Goal: Information Seeking & Learning: Find contact information

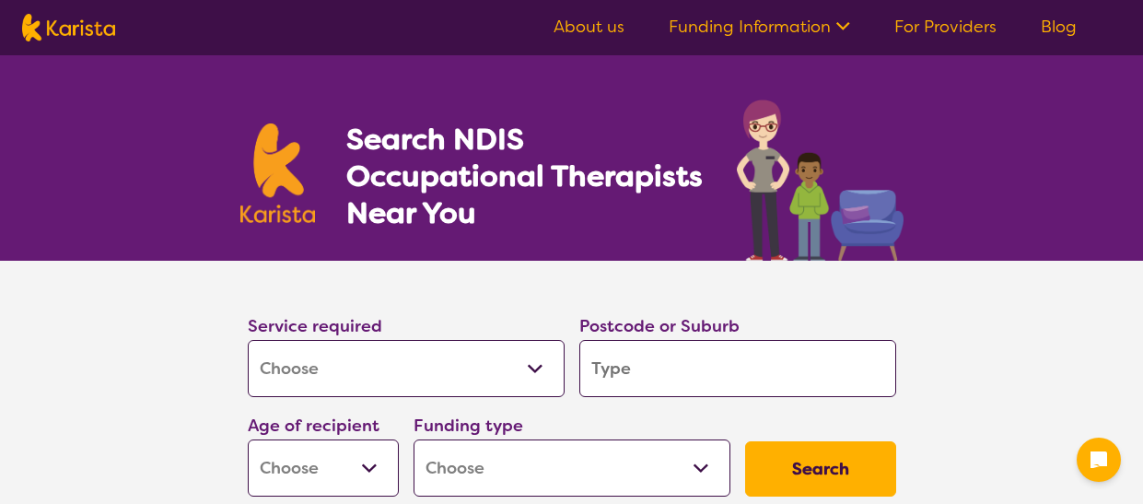
select select "[MEDICAL_DATA]"
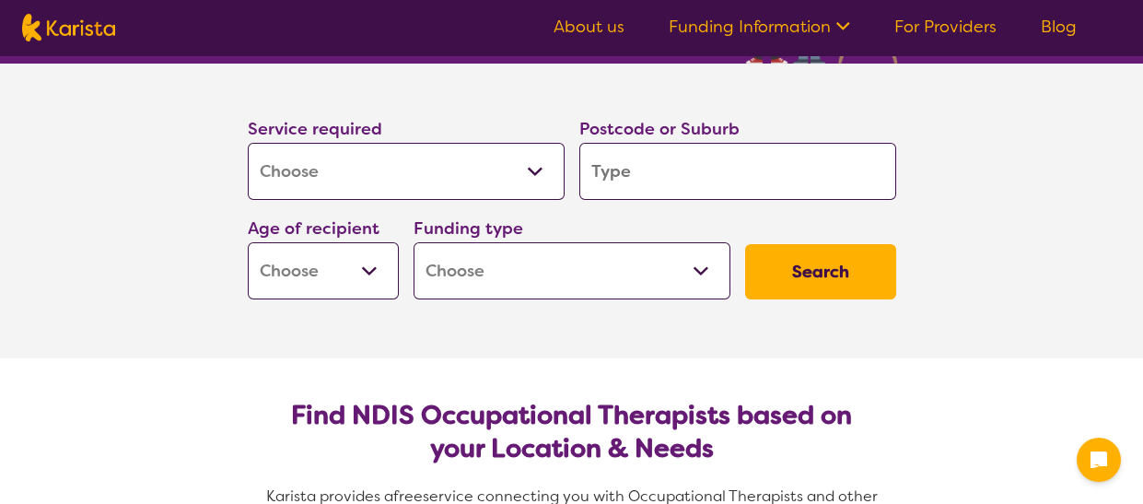
scroll to position [153, 0]
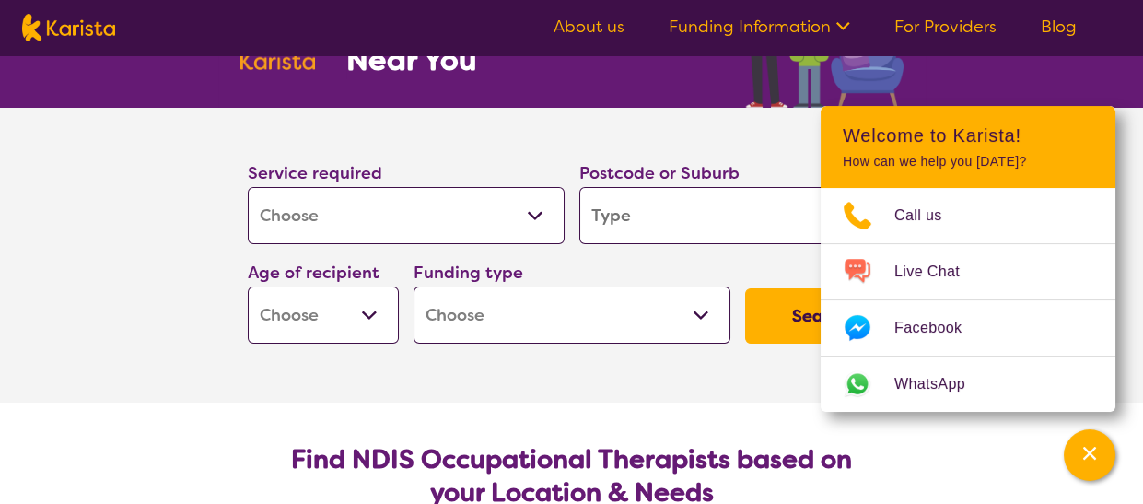
click at [540, 214] on select "Allied Health Assistant Assessment ([MEDICAL_DATA] or [MEDICAL_DATA]) Behaviour…" at bounding box center [406, 215] width 317 height 57
click at [702, 209] on input "search" at bounding box center [737, 215] width 317 height 57
type input "d"
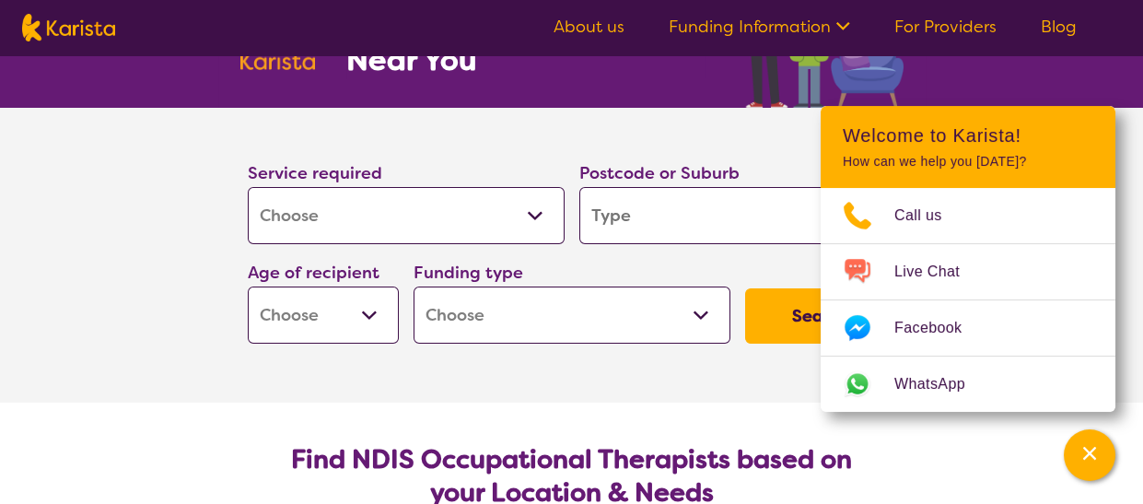
type input "d"
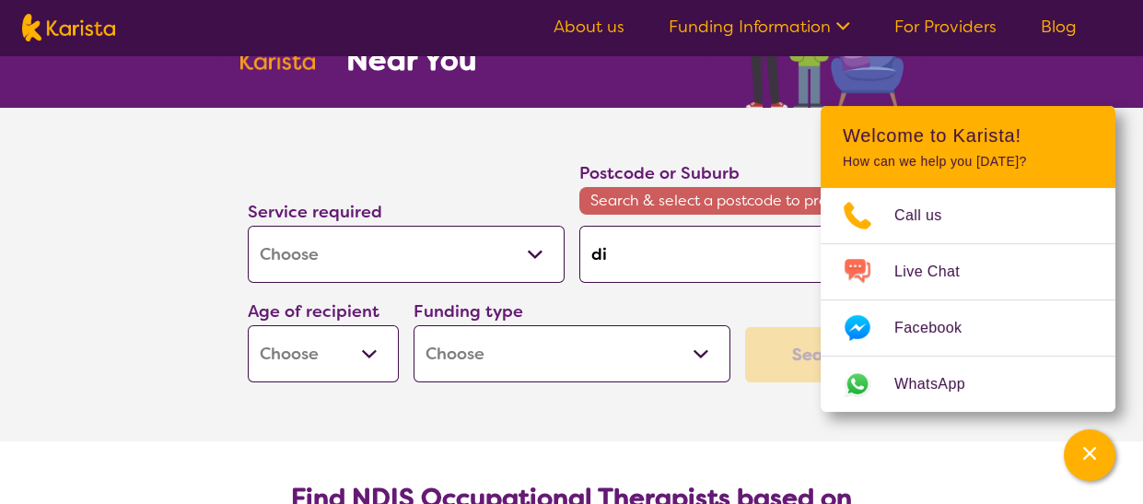
type input "diu"
type input "di"
type input "d"
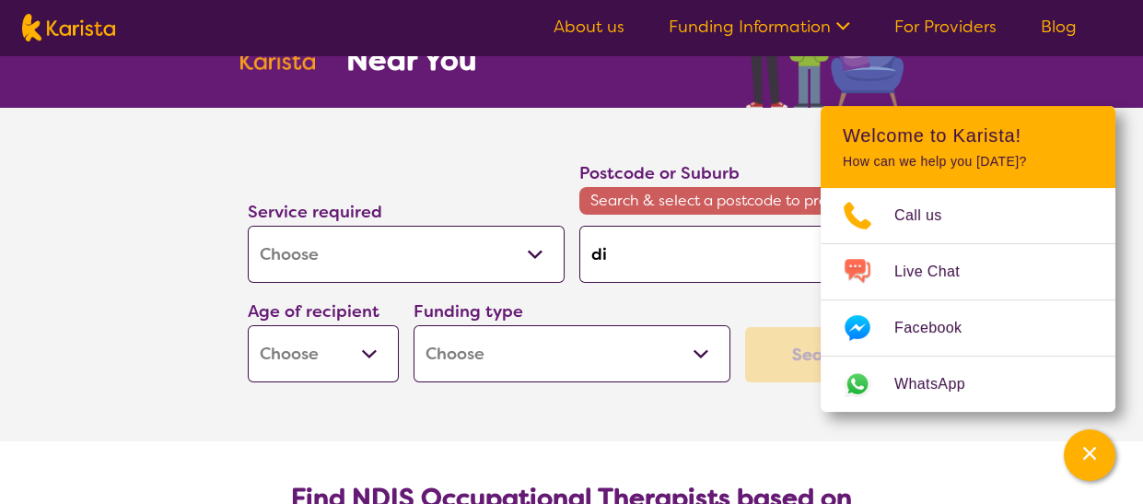
type input "d"
type input "du"
type input "dun"
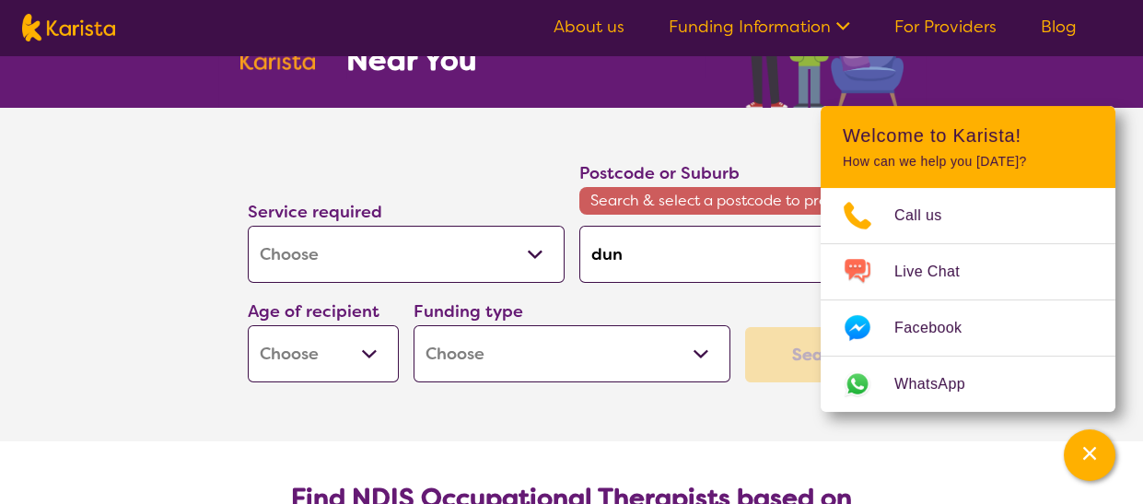
type input "dund"
type input "[PERSON_NAME]"
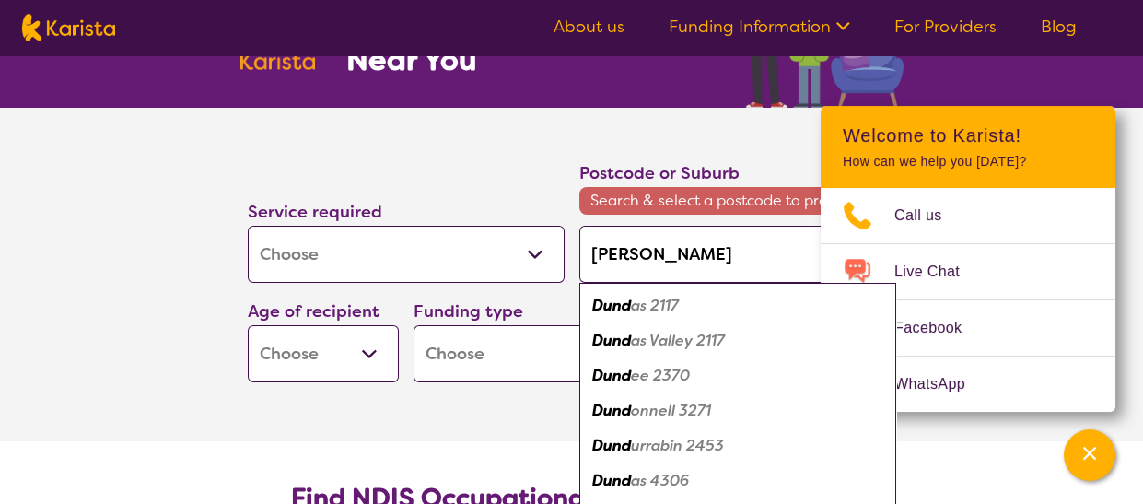
type input "dundas"
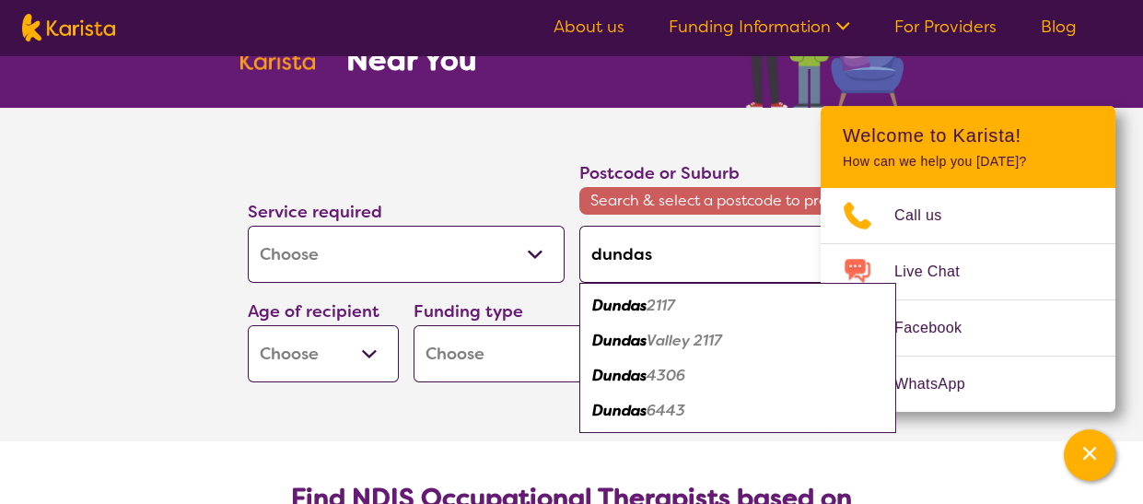
click at [691, 342] on em "Valley 2117" at bounding box center [685, 340] width 76 height 19
type input "2117"
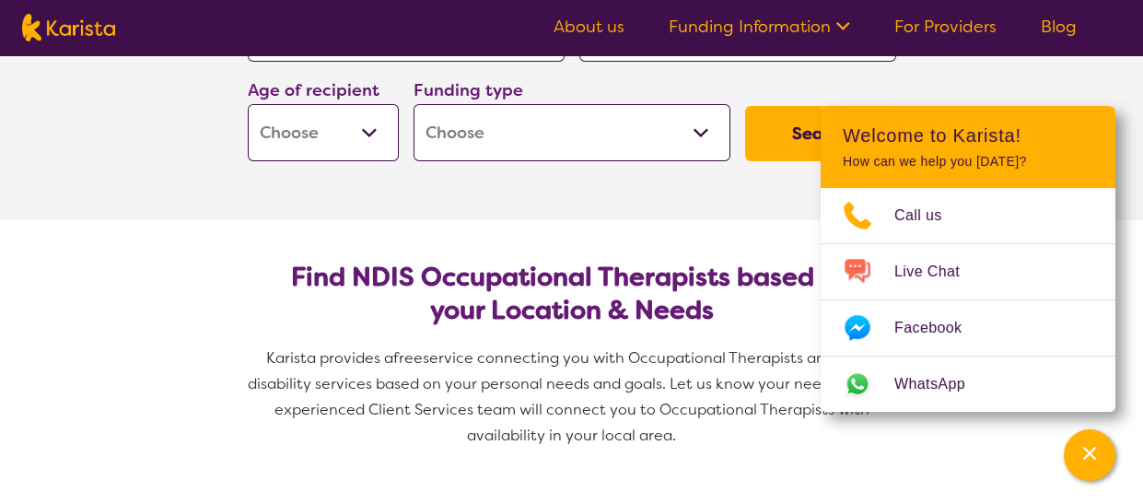
scroll to position [337, 0]
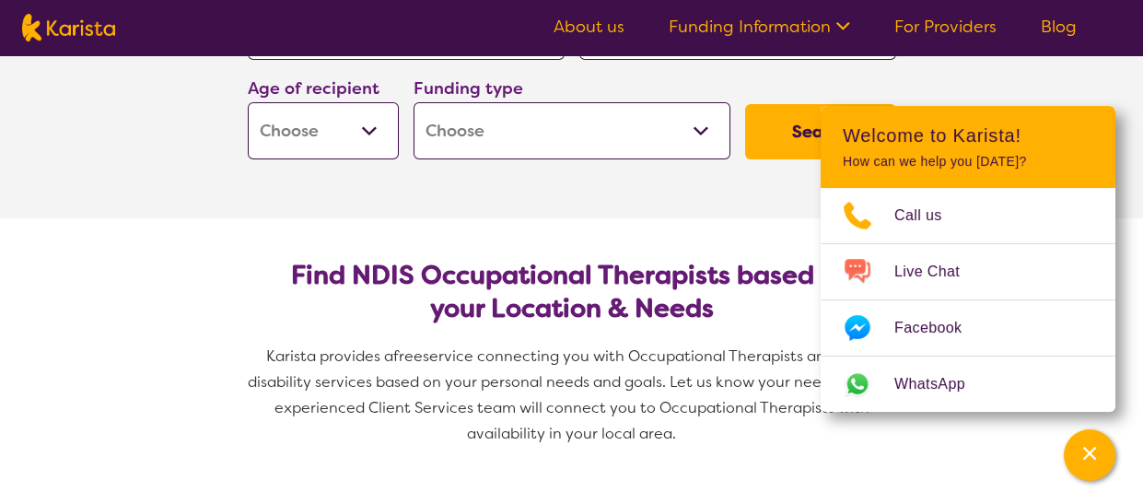
click at [367, 128] on select "Early Childhood - 0 to 9 Child - 10 to 11 Adolescent - 12 to 17 Adult - 18 to 6…" at bounding box center [323, 130] width 151 height 57
select select "EC"
click at [248, 102] on select "Early Childhood - 0 to 9 Child - 10 to 11 Adolescent - 12 to 17 Adult - 18 to 6…" at bounding box center [323, 130] width 151 height 57
select select "EC"
click at [705, 141] on select "Home Care Package (HCP) National Disability Insurance Scheme (NDIS) I don't know" at bounding box center [572, 130] width 317 height 57
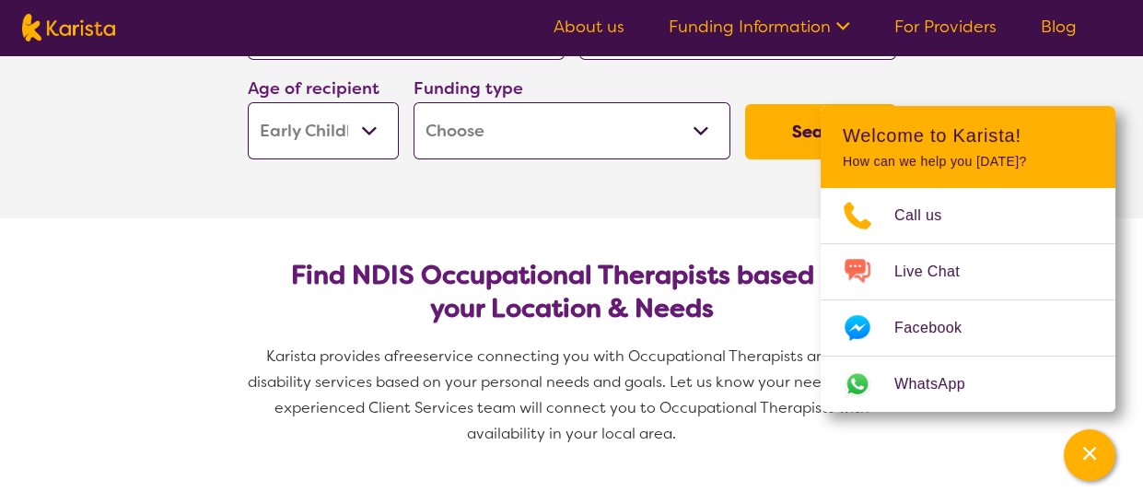
select select "NDIS"
click at [414, 102] on select "Home Care Package (HCP) National Disability Insurance Scheme (NDIS) I don't know" at bounding box center [572, 130] width 317 height 57
select select "NDIS"
click at [787, 131] on button "Search" at bounding box center [820, 131] width 151 height 55
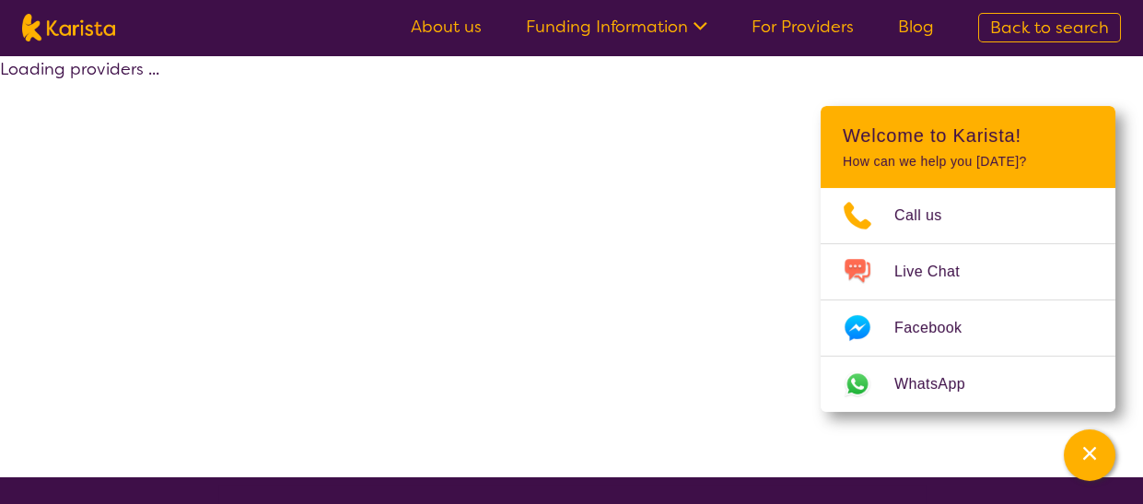
select select "by_score"
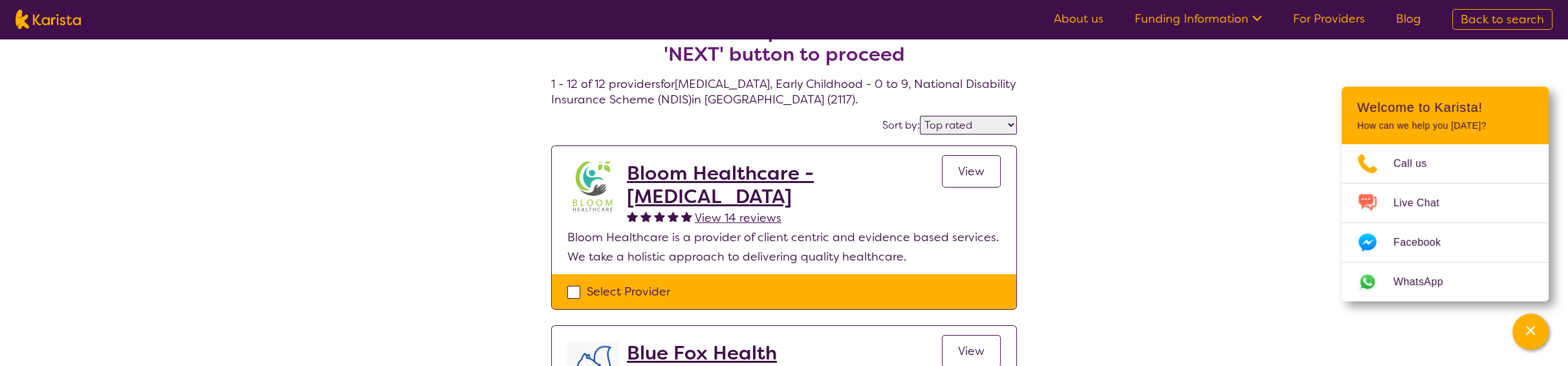
scroll to position [21, 0]
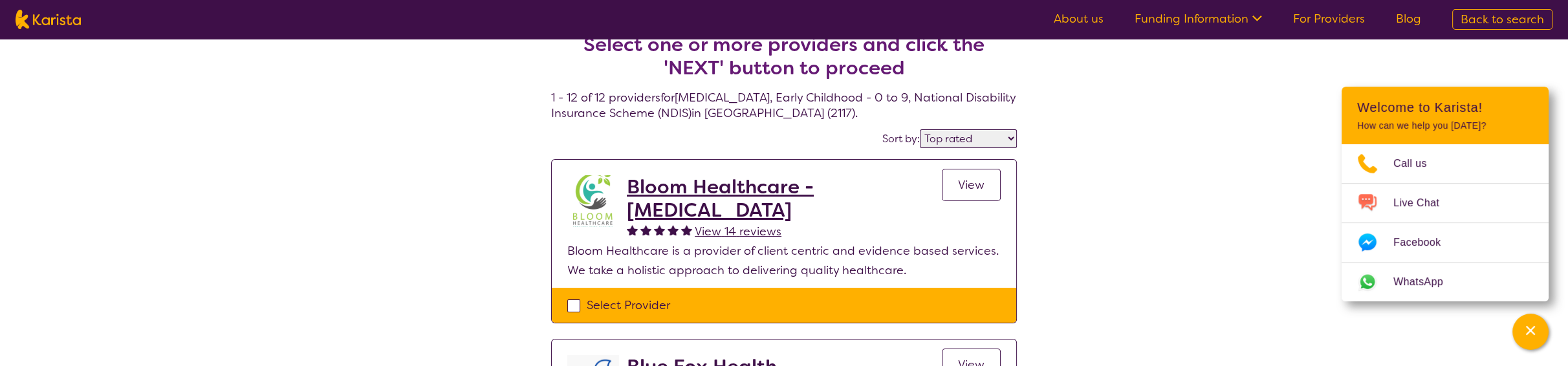
click at [802, 140] on select "Highly reviewed Top rated" at bounding box center [968, 138] width 97 height 19
click at [697, 191] on h2 "Bloom Healthcare - [MEDICAL_DATA]" at bounding box center [784, 199] width 315 height 46
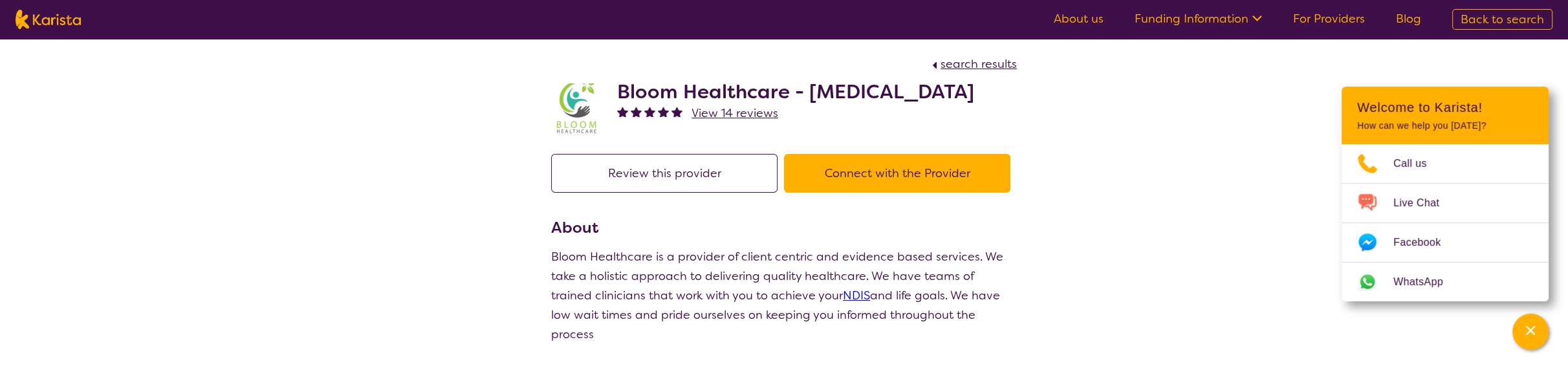
drag, startPoint x: 620, startPoint y: 86, endPoint x: 713, endPoint y: 121, distance: 99.4
click at [713, 103] on h2 "Bloom Healthcare - [MEDICAL_DATA]" at bounding box center [796, 91] width 357 height 23
copy h2 "Bloom Healthcare - [MEDICAL_DATA]"
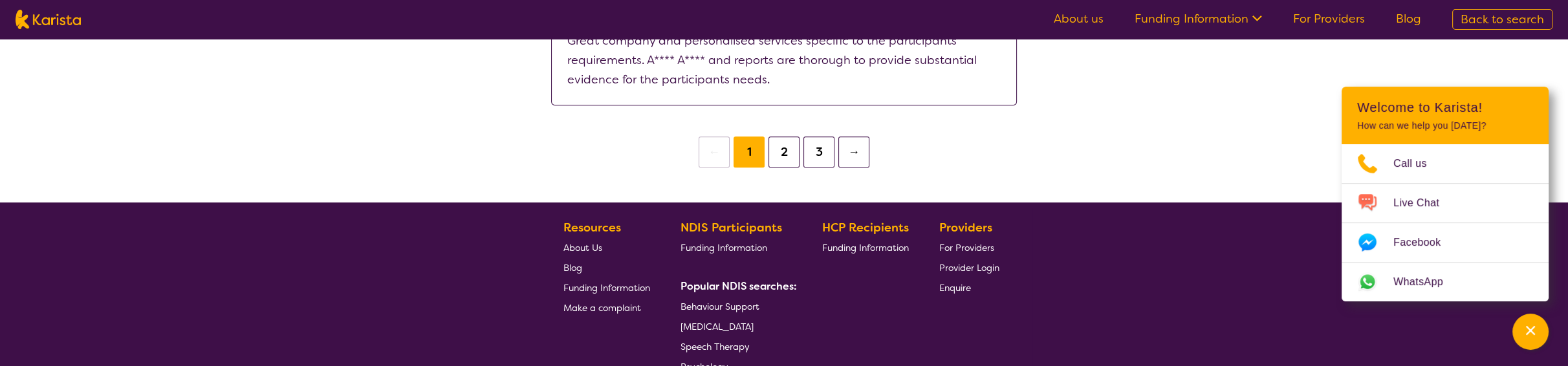
scroll to position [1272, 0]
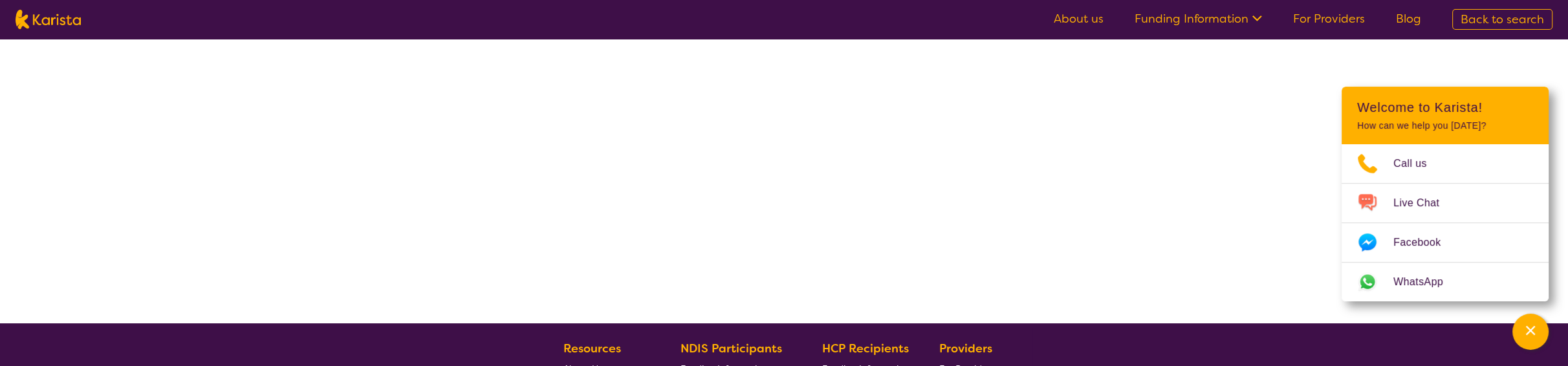
select select "by_score"
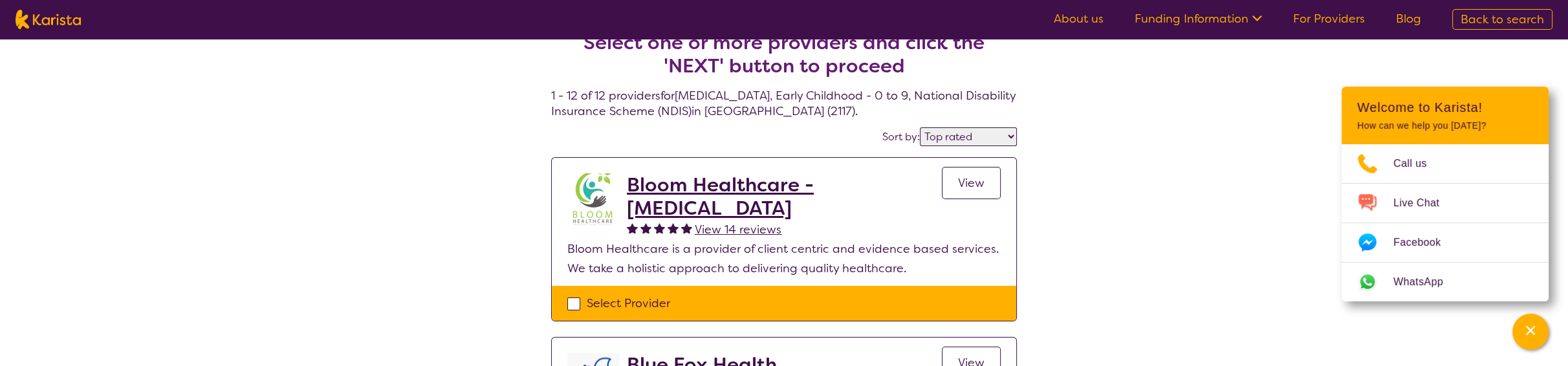
scroll to position [0, 0]
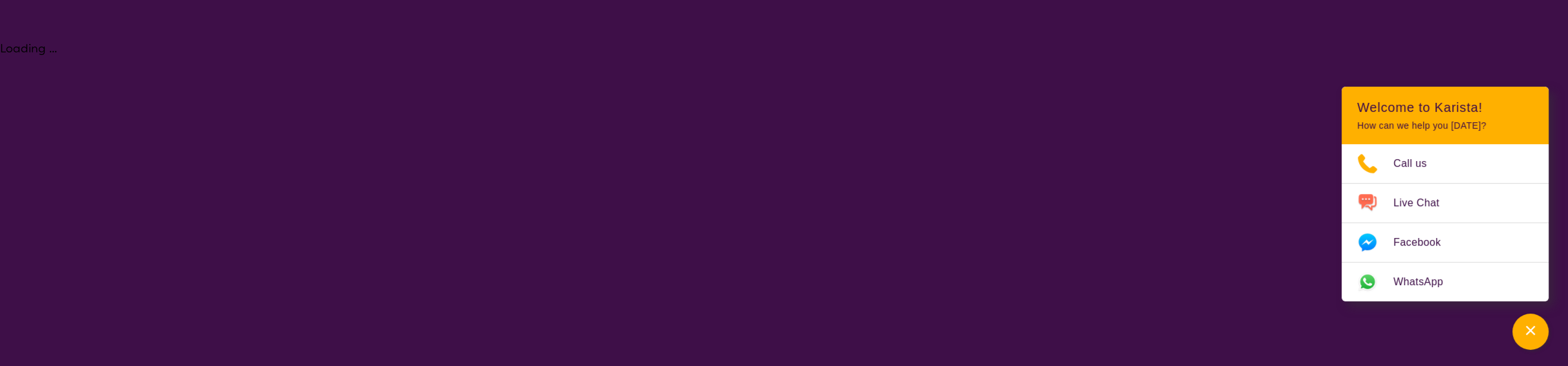
select select "[MEDICAL_DATA]"
select select "EC"
select select "NDIS"
select select "[MEDICAL_DATA]"
select select "EC"
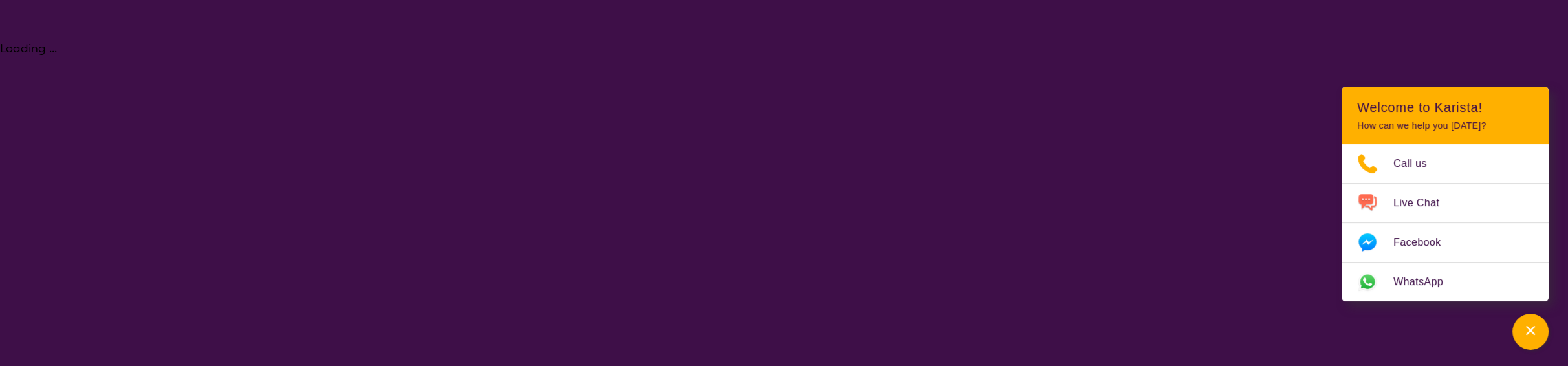
select select "NDIS"
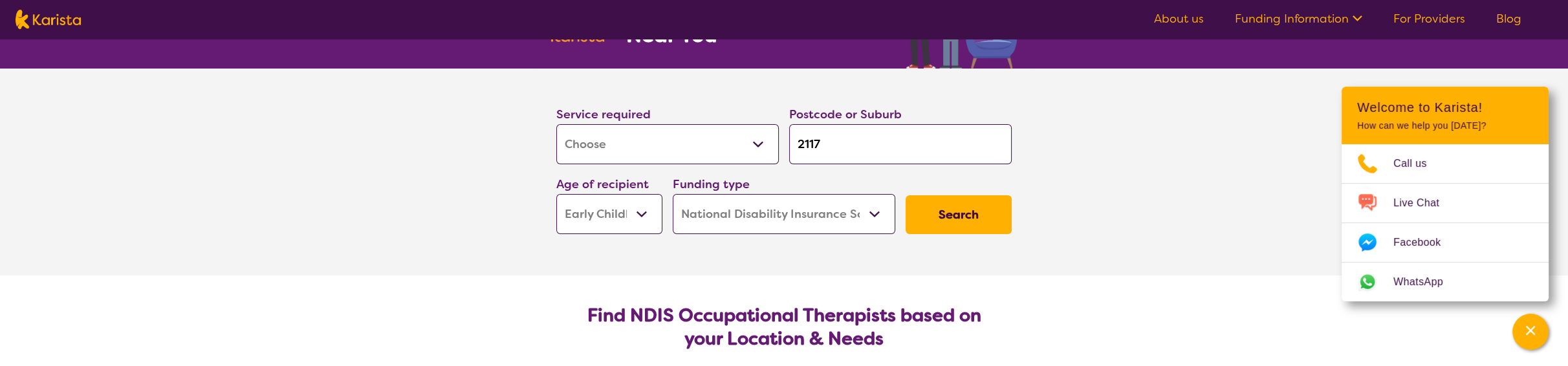
scroll to position [107, 0]
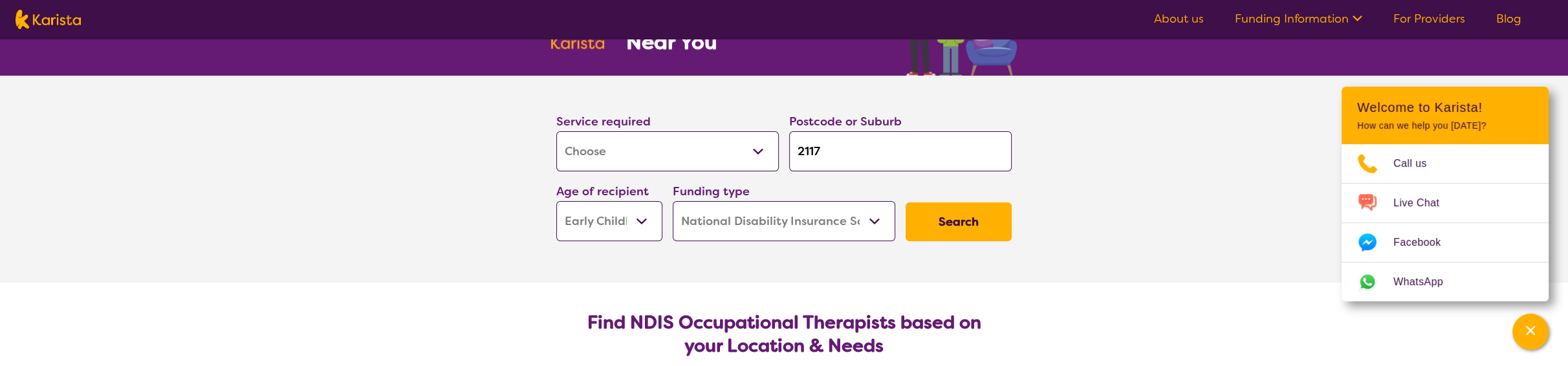
click at [802, 221] on button "Search" at bounding box center [958, 221] width 106 height 39
select select "by_score"
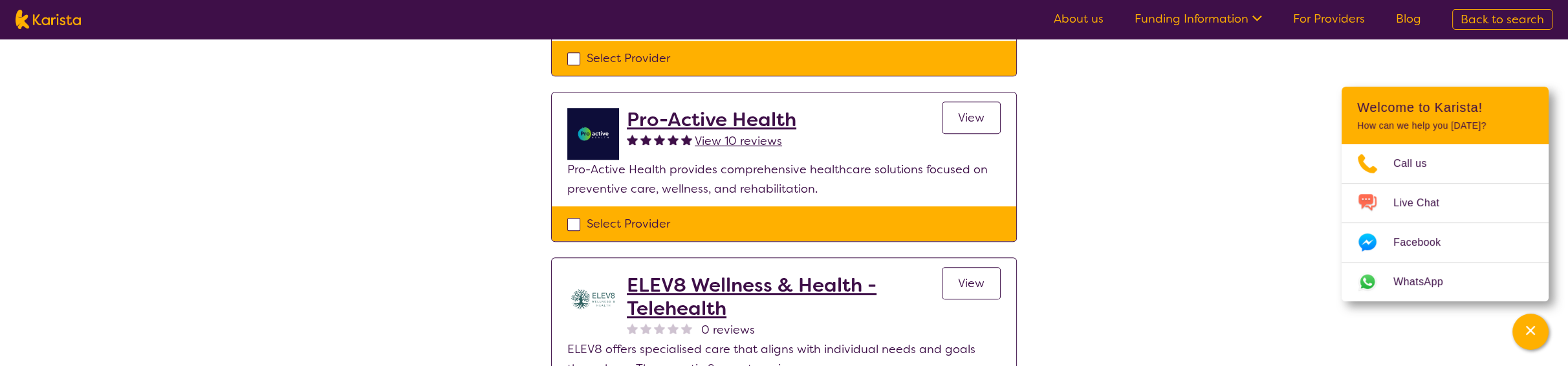
scroll to position [1553, 0]
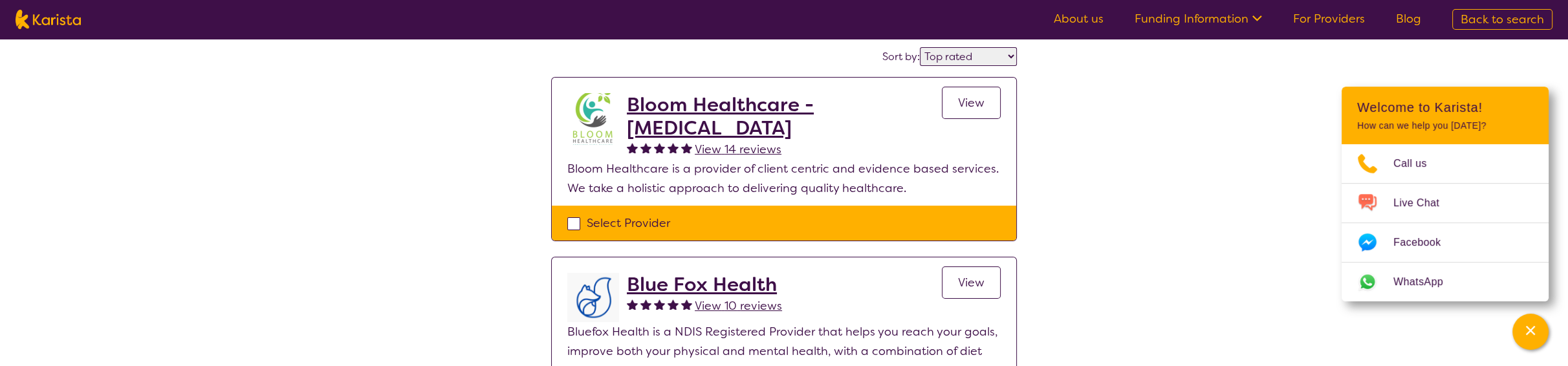
select select "[MEDICAL_DATA]"
select select "EC"
select select "NDIS"
select select "[MEDICAL_DATA]"
select select "EC"
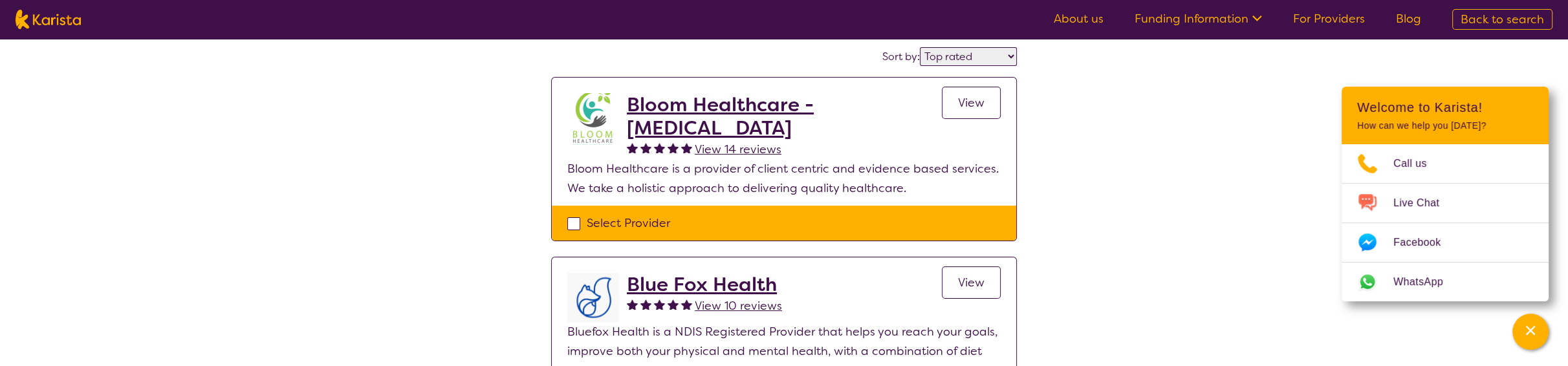
select select "NDIS"
